Goal: Task Accomplishment & Management: Manage account settings

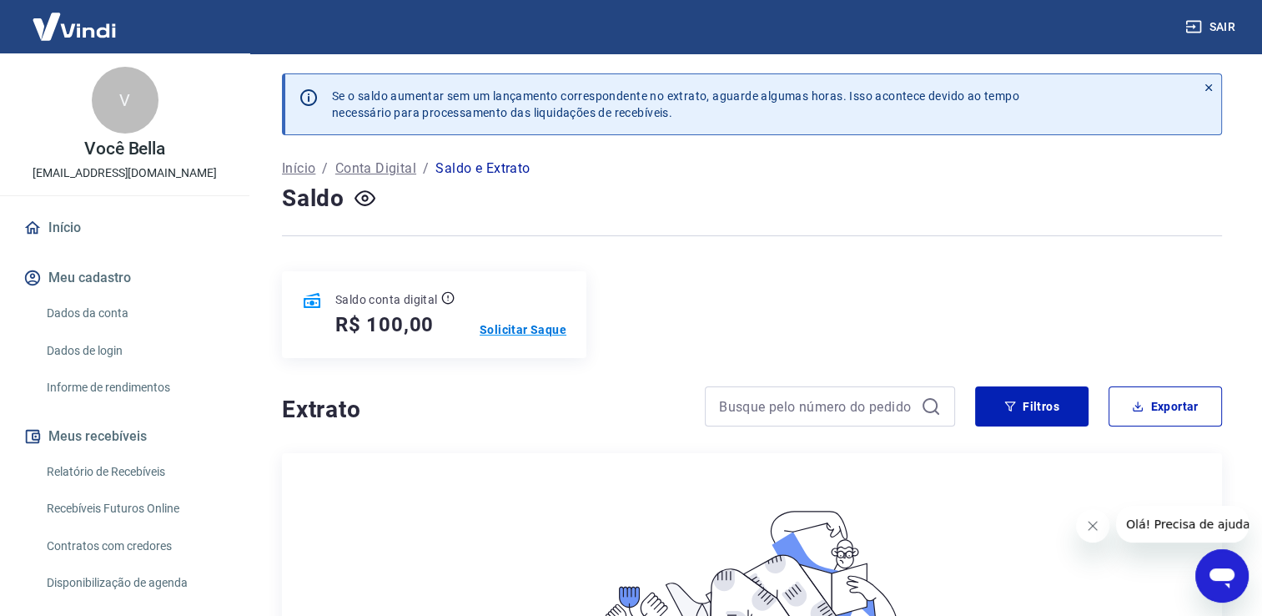
click at [545, 330] on p "Solicitar Saque" at bounding box center [523, 329] width 87 height 17
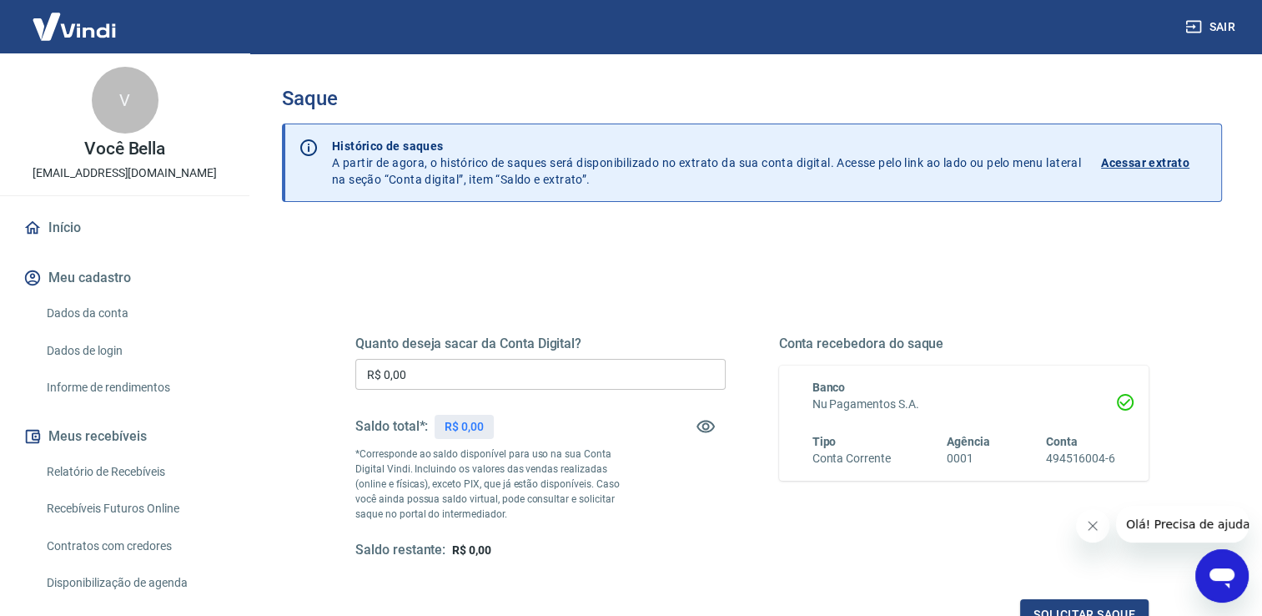
click at [632, 367] on input "R$ 0,00" at bounding box center [540, 374] width 370 height 31
click at [632, 367] on input "R$ 10,00" at bounding box center [540, 374] width 370 height 31
type input "R$ 100,00"
click at [1122, 606] on button "Solicitar saque" at bounding box center [1084, 614] width 128 height 31
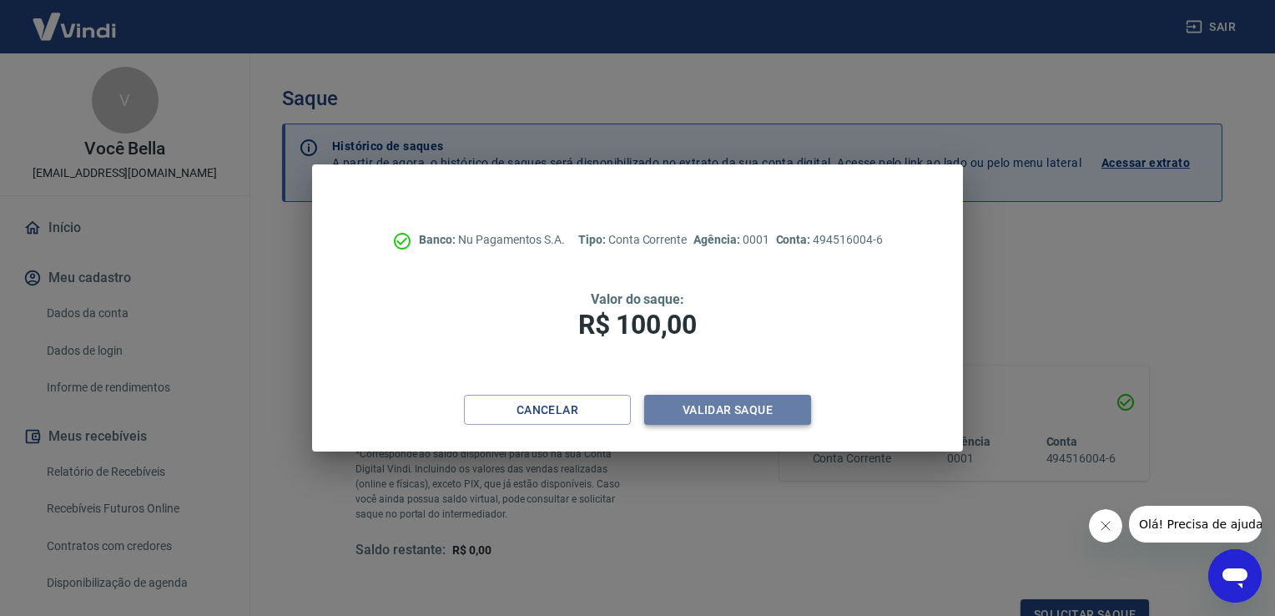
click at [774, 415] on button "Validar saque" at bounding box center [727, 410] width 167 height 31
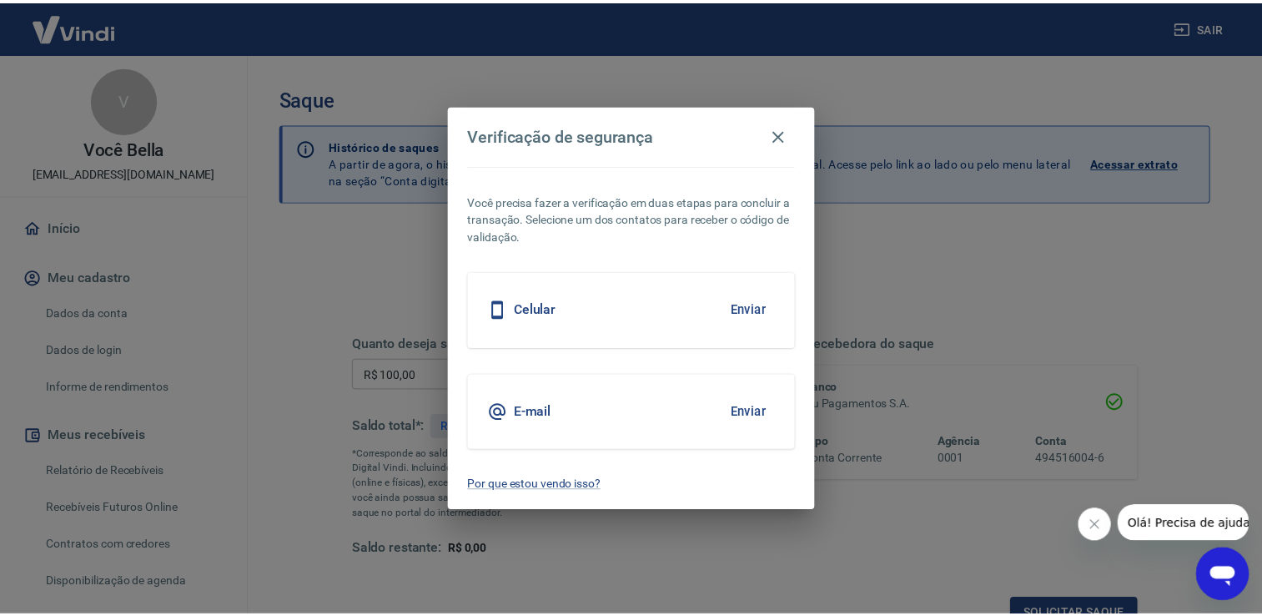
scroll to position [13, 0]
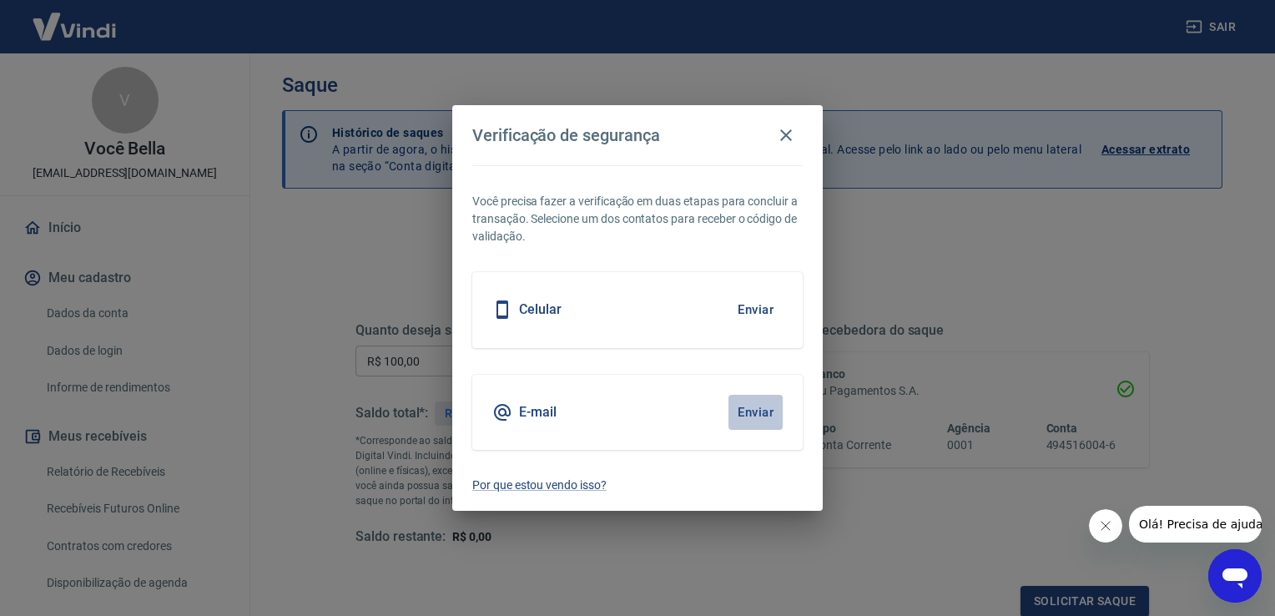
click at [774, 415] on button "Enviar" at bounding box center [755, 412] width 54 height 35
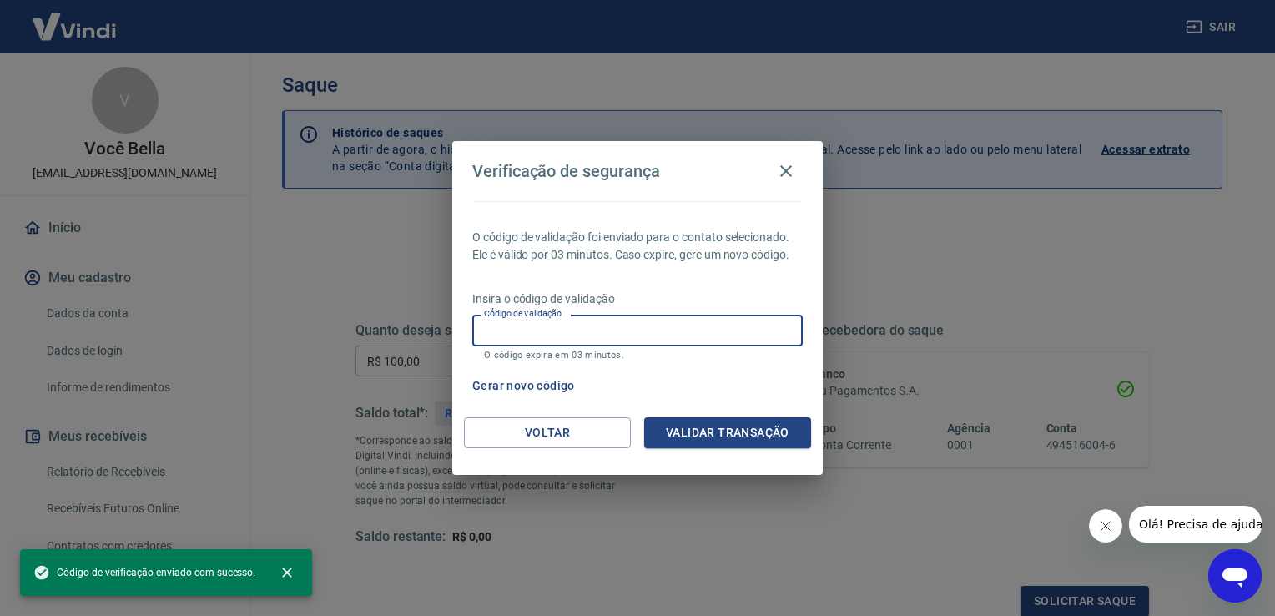
click at [576, 319] on input "Código de validação" at bounding box center [637, 330] width 330 height 31
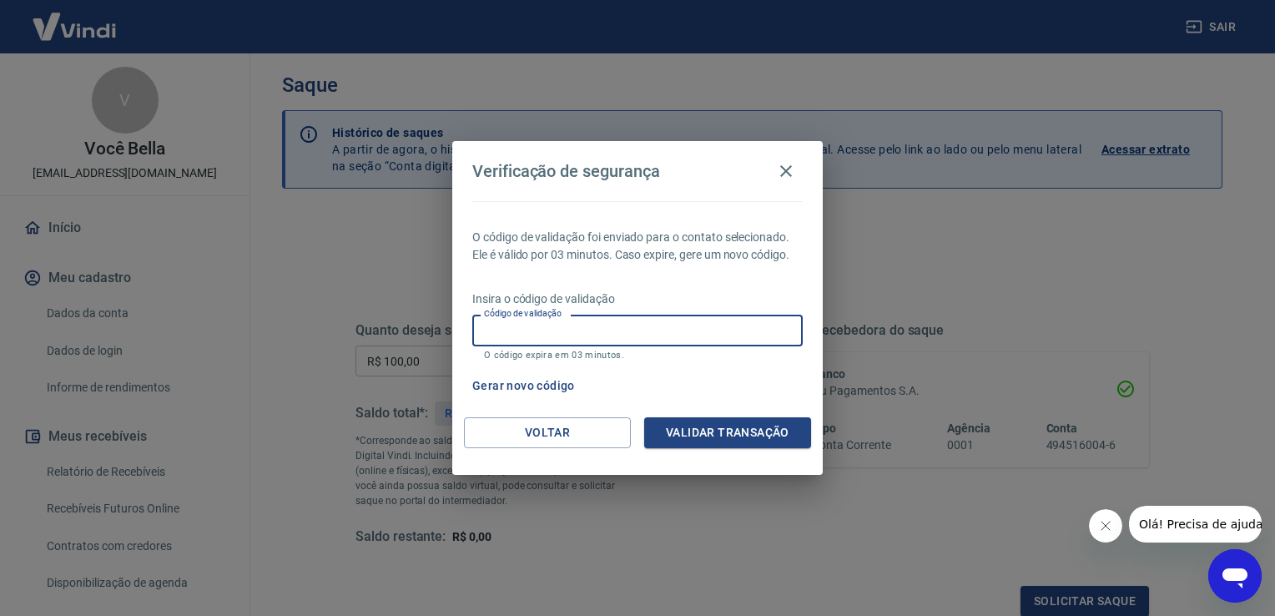
paste input "6360"
click at [532, 331] on input "6360" at bounding box center [637, 330] width 330 height 31
paste input "821248"
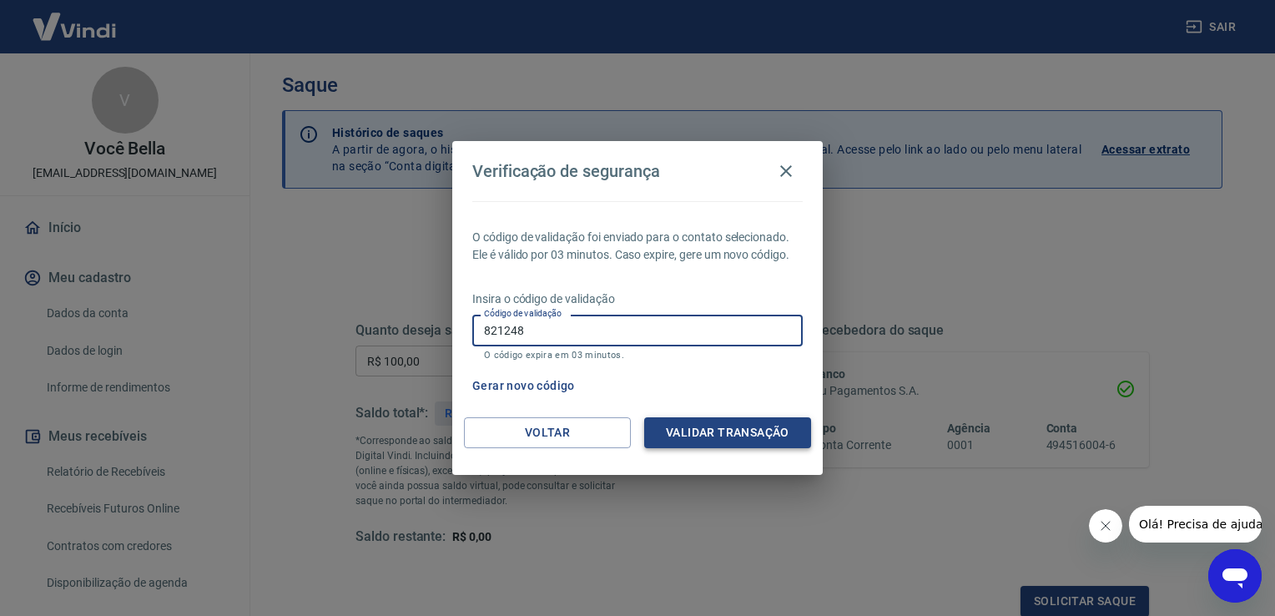
type input "821248"
click at [683, 426] on button "Validar transação" at bounding box center [727, 432] width 167 height 31
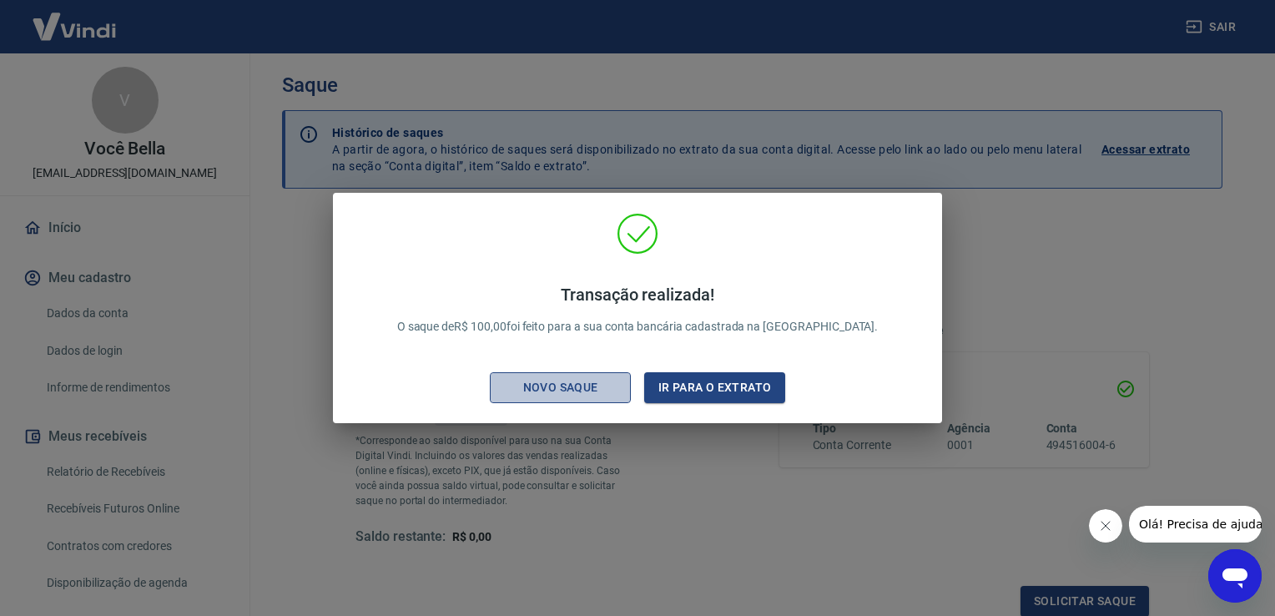
click at [567, 396] on div "Novo saque" at bounding box center [560, 387] width 115 height 21
